Goal: Information Seeking & Learning: Understand process/instructions

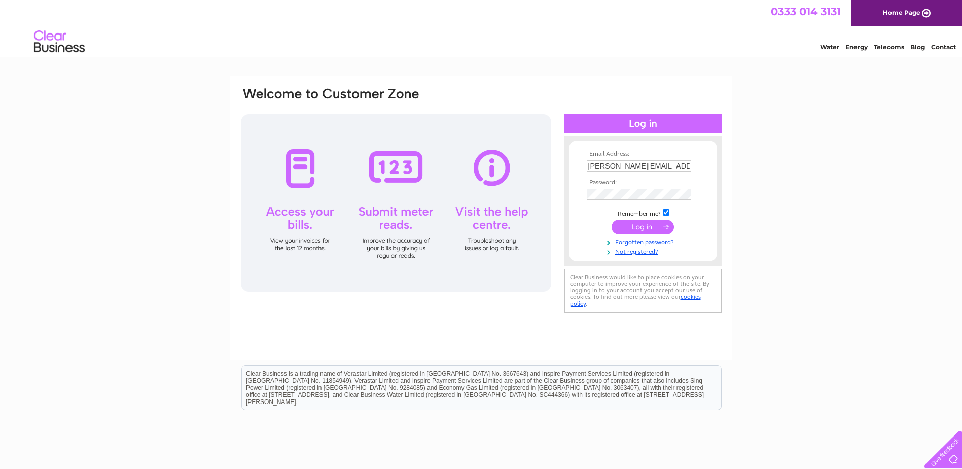
click at [635, 223] on input "submit" at bounding box center [643, 227] width 62 height 14
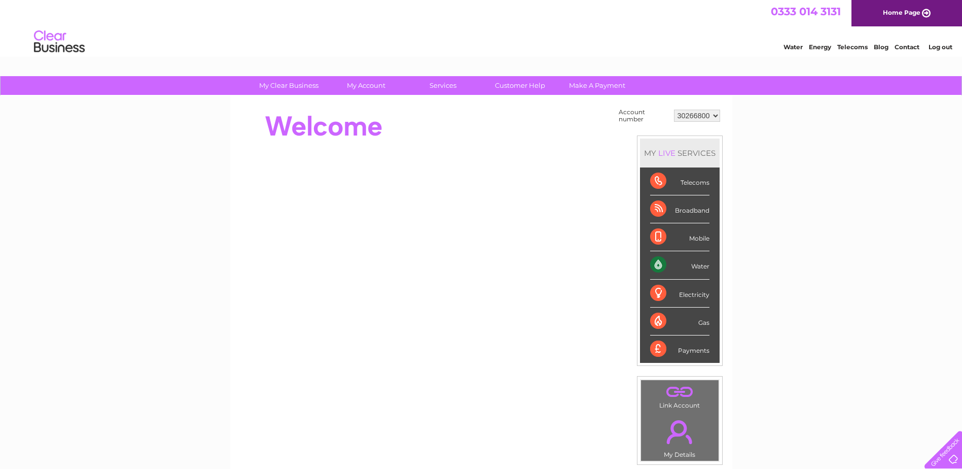
click at [700, 183] on div "Telecoms" at bounding box center [679, 181] width 59 height 28
click at [525, 87] on link "Customer Help" at bounding box center [520, 85] width 84 height 19
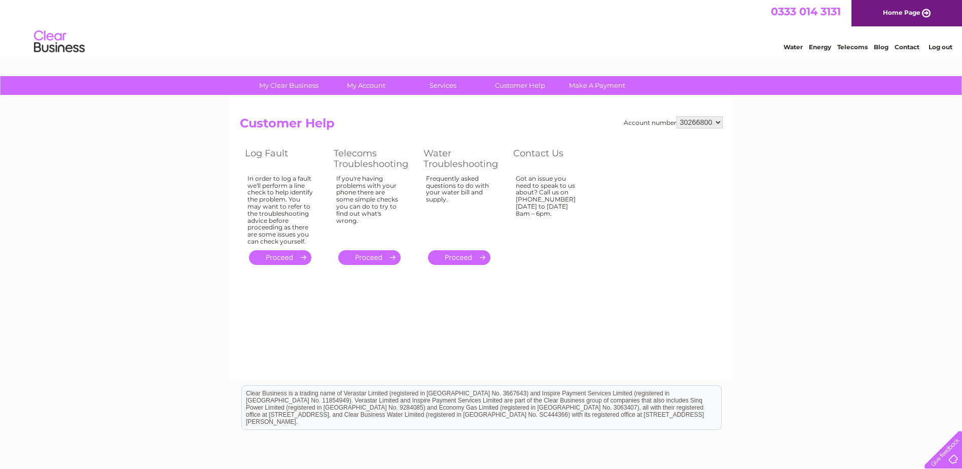
click at [363, 261] on link "." at bounding box center [369, 257] width 62 height 15
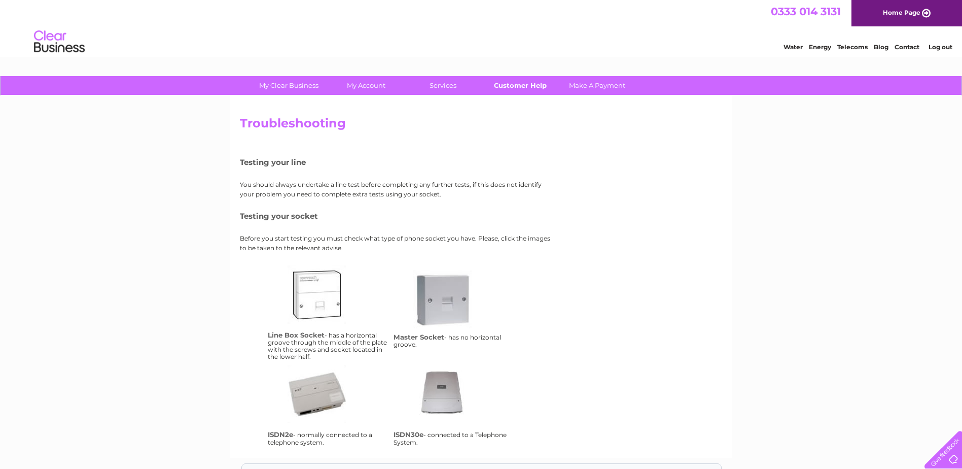
click at [512, 85] on link "Customer Help" at bounding box center [520, 85] width 84 height 19
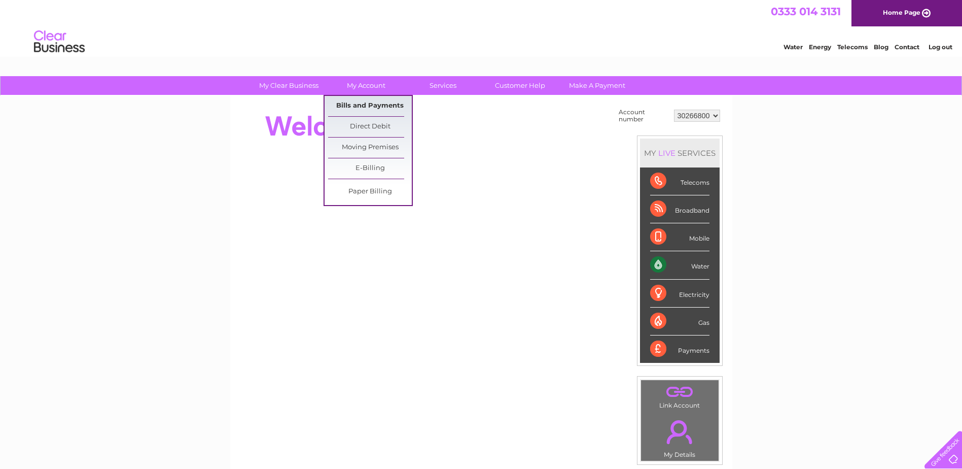
click at [364, 105] on link "Bills and Payments" at bounding box center [370, 106] width 84 height 20
